Goal: Information Seeking & Learning: Learn about a topic

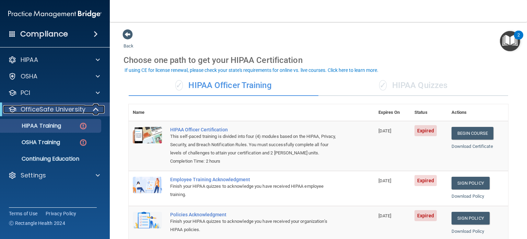
click at [97, 109] on span at bounding box center [97, 109] width 6 height 8
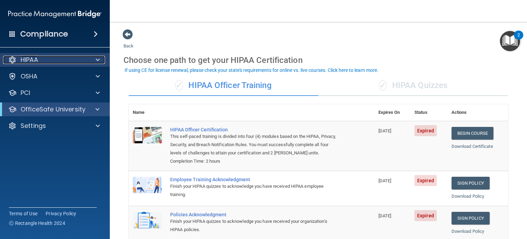
click at [29, 61] on p "HIPAA" at bounding box center [30, 60] width 18 height 8
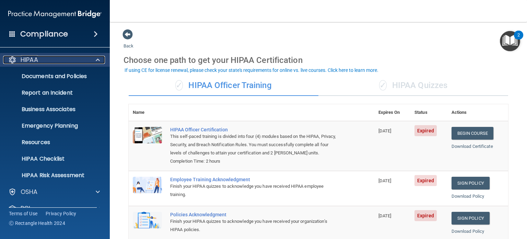
click at [99, 59] on span at bounding box center [98, 60] width 4 height 8
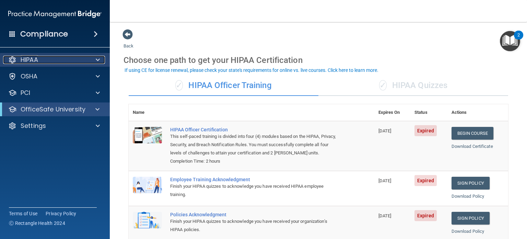
click at [103, 57] on div at bounding box center [96, 60] width 17 height 8
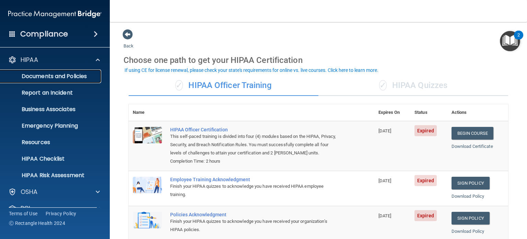
click at [80, 80] on link "Documents and Policies" at bounding box center [47, 76] width 108 height 14
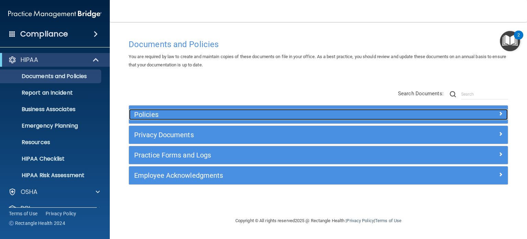
click at [297, 117] on h5 "Policies" at bounding box center [271, 115] width 274 height 8
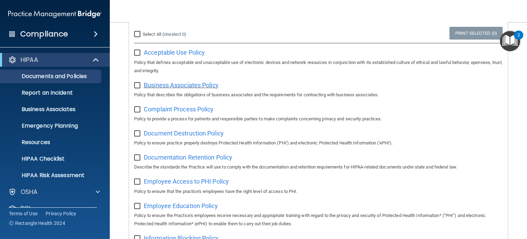
scroll to position [103, 0]
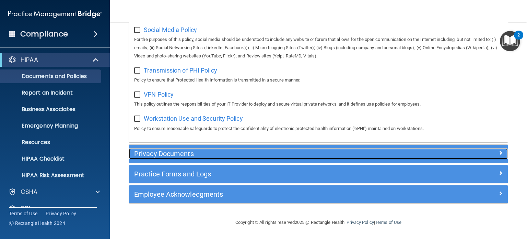
click at [217, 153] on h5 "Privacy Documents" at bounding box center [271, 154] width 274 height 8
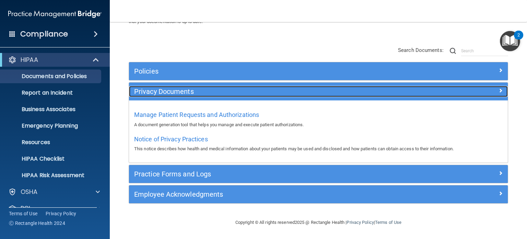
scroll to position [43, 0]
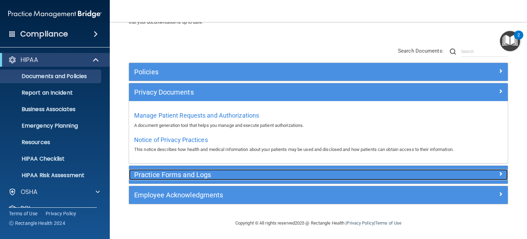
click at [180, 175] on h5 "Practice Forms and Logs" at bounding box center [271, 175] width 274 height 8
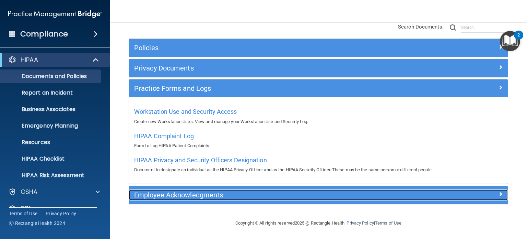
click at [239, 194] on h5 "Employee Acknowledgments" at bounding box center [271, 195] width 274 height 8
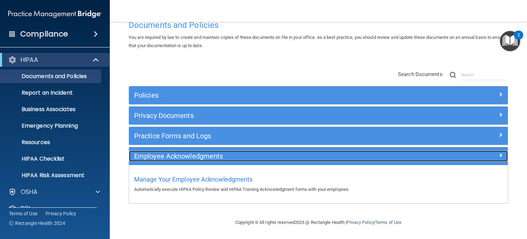
scroll to position [18, 0]
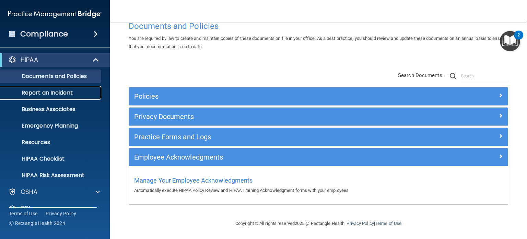
click at [67, 95] on p "Report an Incident" at bounding box center [51, 92] width 94 height 7
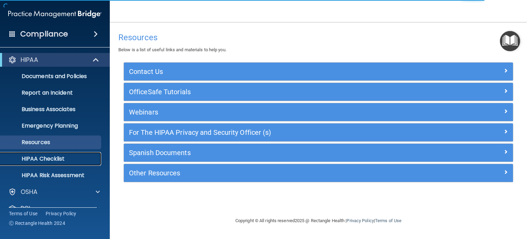
click at [38, 159] on p "HIPAA Checklist" at bounding box center [51, 158] width 94 height 7
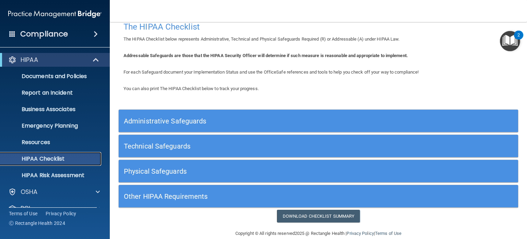
scroll to position [21, 0]
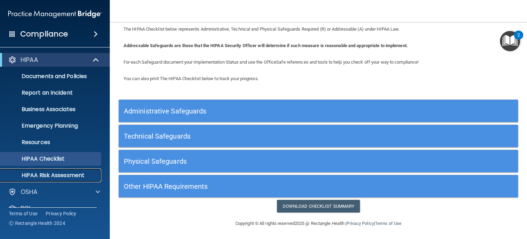
click at [71, 174] on p "HIPAA Risk Assessment" at bounding box center [51, 175] width 94 height 7
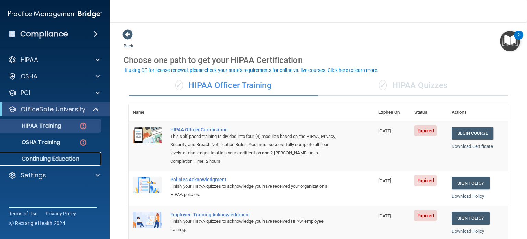
click at [70, 160] on p "Continuing Education" at bounding box center [51, 158] width 94 height 7
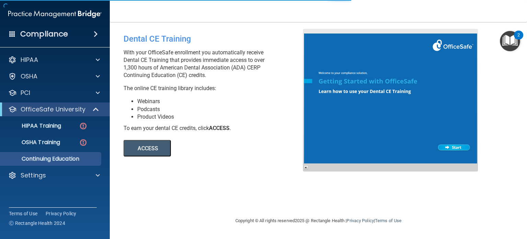
click at [151, 148] on button "ACCESS" at bounding box center [147, 148] width 47 height 16
